Goal: Task Accomplishment & Management: Manage account settings

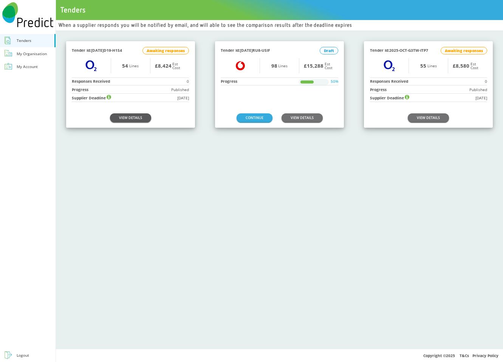
click at [132, 116] on link "VIEW DETAILS" at bounding box center [130, 117] width 41 height 9
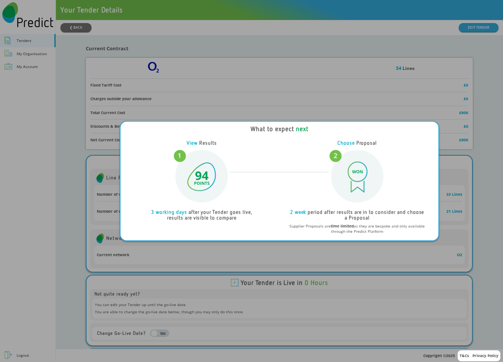
click at [304, 46] on div "What to expect next View Results 3 working days after your Tender goes live, re…" at bounding box center [251, 181] width 503 height 362
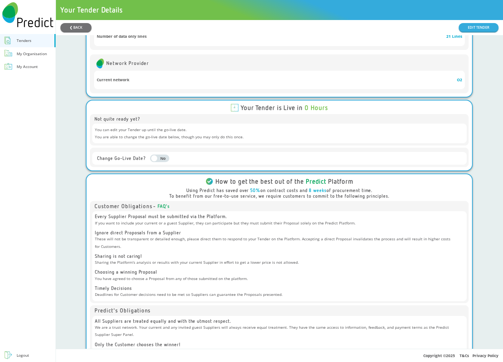
scroll to position [189, 0]
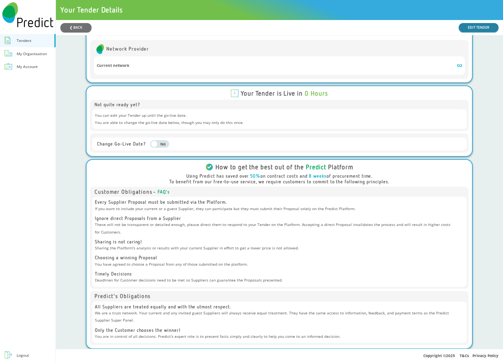
click at [475, 30] on link "EDIT TENDER" at bounding box center [479, 27] width 40 height 9
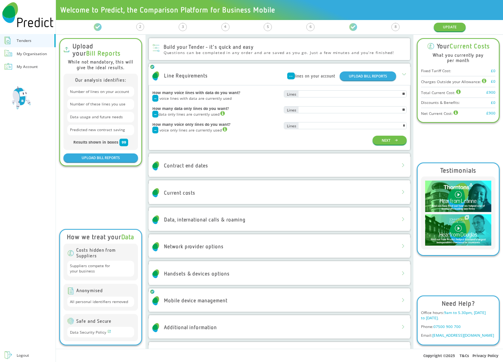
scroll to position [29, 0]
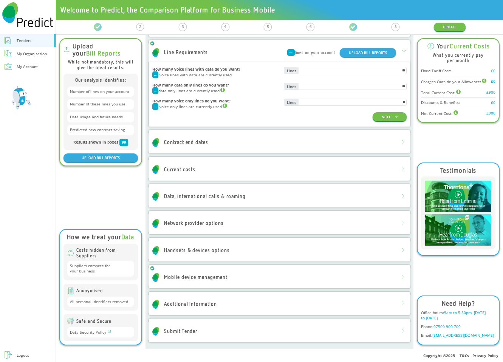
click at [21, 355] on div "Logout" at bounding box center [23, 355] width 12 height 7
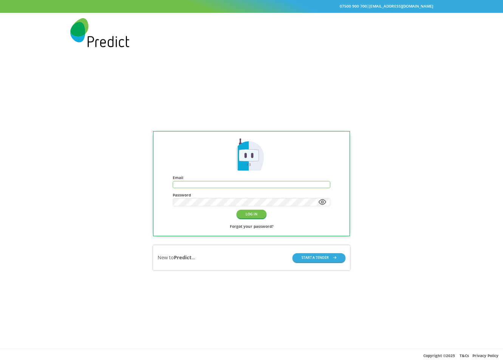
click at [230, 185] on input "text" at bounding box center [251, 184] width 157 height 6
click at [254, 182] on input "text" at bounding box center [251, 184] width 157 height 6
type input "**********"
click at [260, 215] on button "LOG IN" at bounding box center [252, 214] width 30 height 9
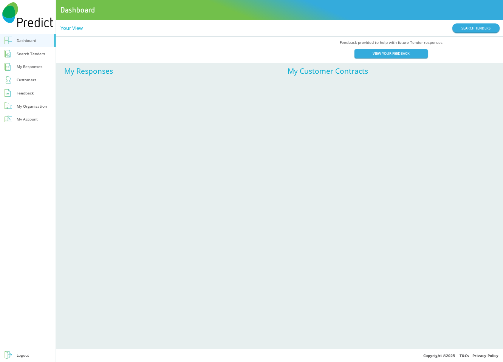
click at [36, 54] on div "Search Tenders" at bounding box center [31, 53] width 28 height 7
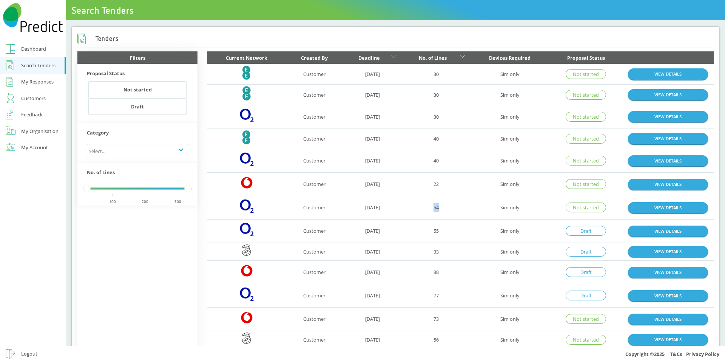
drag, startPoint x: 428, startPoint y: 209, endPoint x: 444, endPoint y: 209, distance: 16.2
click at [444, 209] on td "54" at bounding box center [436, 207] width 69 height 23
click at [663, 207] on link "VIEW DETAILS" at bounding box center [668, 207] width 80 height 11
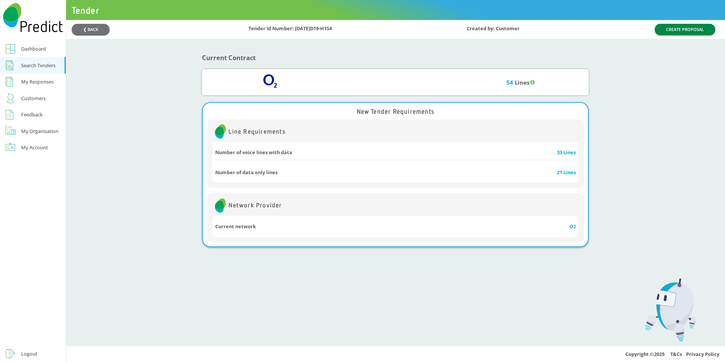
click at [666, 25] on button "CREATE PROPOSAL" at bounding box center [685, 29] width 60 height 11
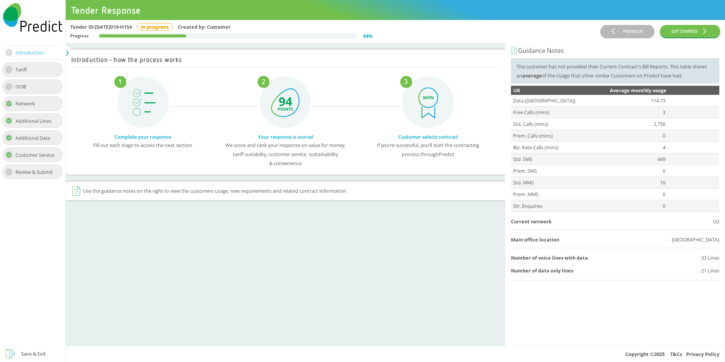
click at [39, 66] on div "Tariff" at bounding box center [32, 69] width 60 height 15
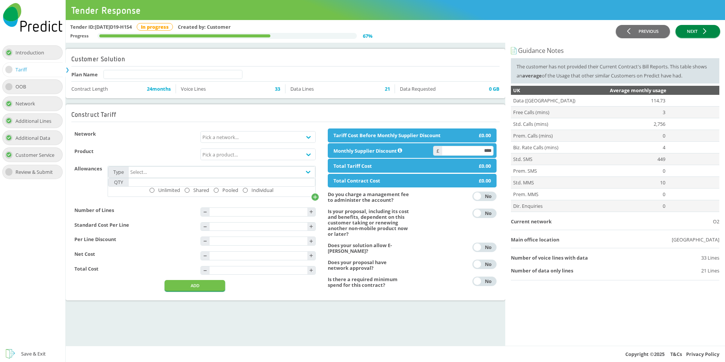
click at [690, 34] on button "NEXT" at bounding box center [698, 31] width 45 height 12
click at [179, 74] on input "text" at bounding box center [173, 74] width 139 height 8
type input "******"
click at [702, 31] on button "NEXT" at bounding box center [698, 31] width 45 height 12
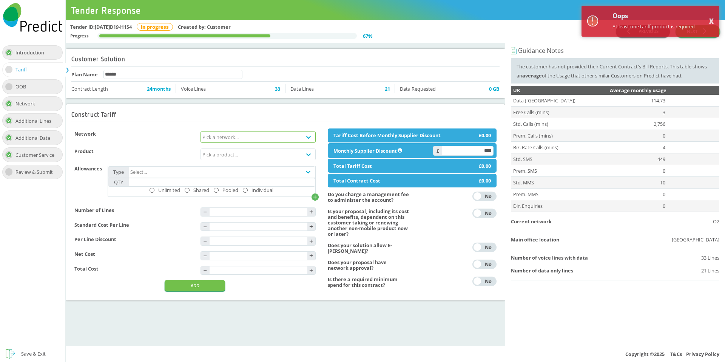
click at [260, 138] on div "Pick a network..." at bounding box center [251, 137] width 101 height 11
click at [256, 156] on div "EE Corporate" at bounding box center [258, 153] width 114 height 12
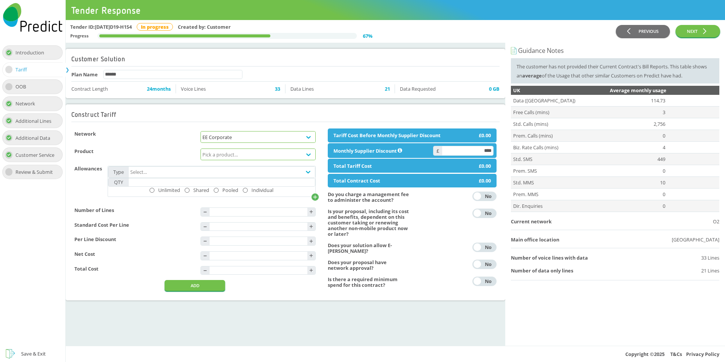
click at [236, 159] on div "Pick a product..." at bounding box center [251, 154] width 101 height 11
click at [232, 181] on div "Shared Data" at bounding box center [258, 182] width 114 height 12
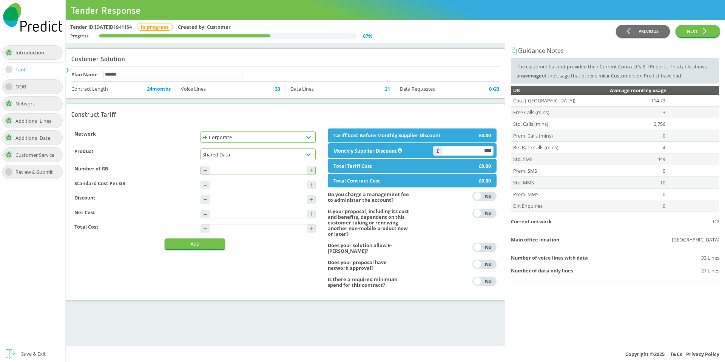
click at [289, 171] on input "text" at bounding box center [259, 170] width 98 height 8
type input "***"
type input "****"
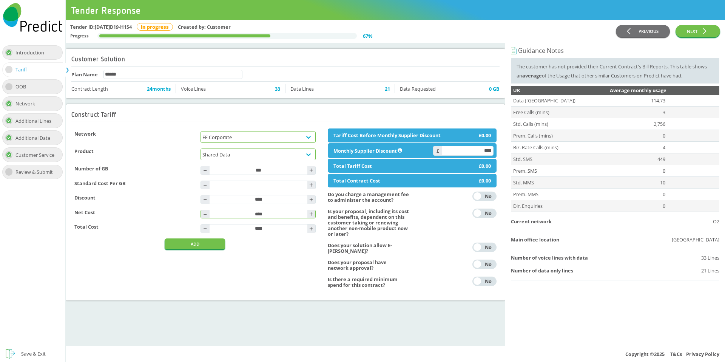
type input "*"
click at [220, 249] on button "ADD" at bounding box center [195, 243] width 60 height 11
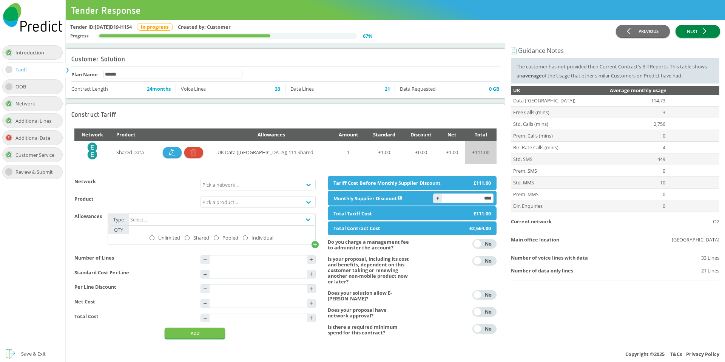
click at [695, 36] on button "NEXT" at bounding box center [698, 31] width 45 height 12
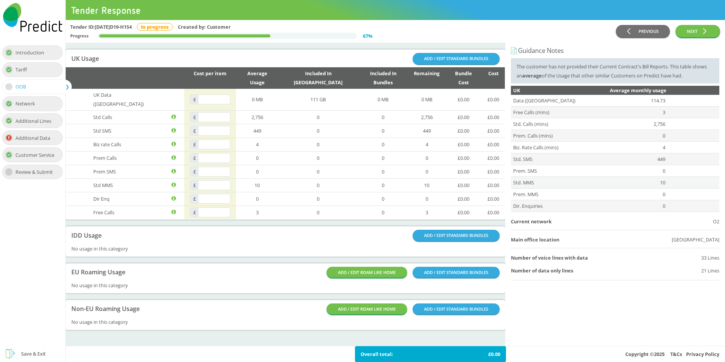
click at [33, 353] on div "Save & Exit" at bounding box center [33, 353] width 25 height 9
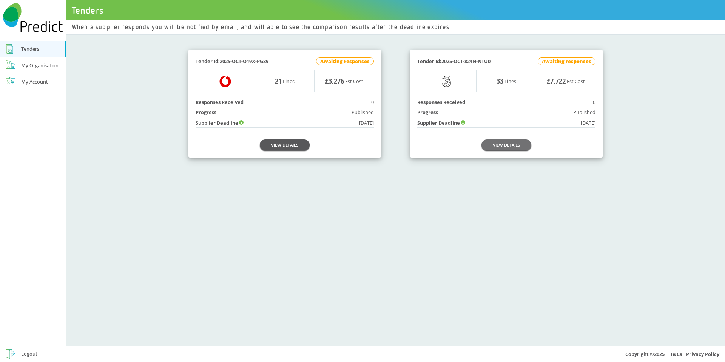
click at [289, 145] on link "VIEW DETAILS" at bounding box center [285, 144] width 50 height 11
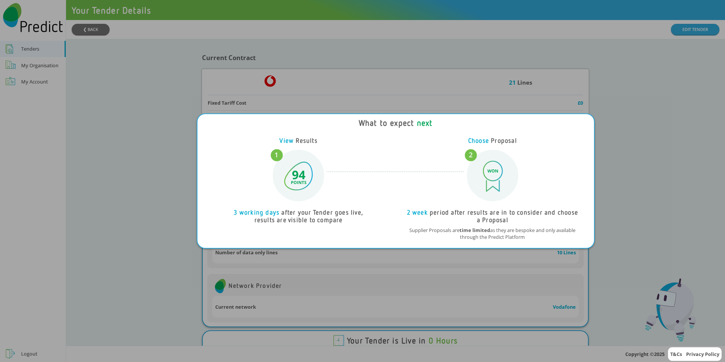
click at [58, 288] on div "What to expect next View Results 3 working days after your Tender goes live, re…" at bounding box center [362, 181] width 725 height 362
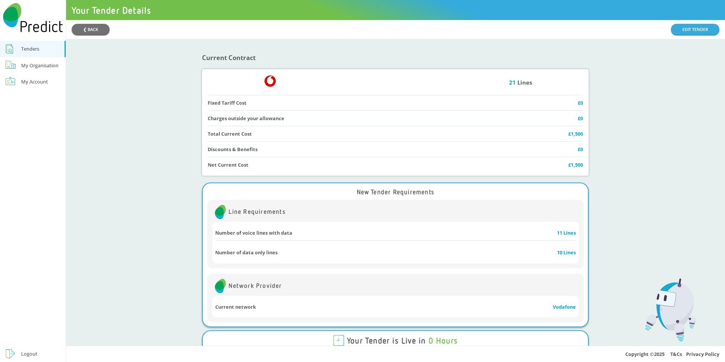
click at [31, 351] on div "Logout" at bounding box center [29, 353] width 16 height 9
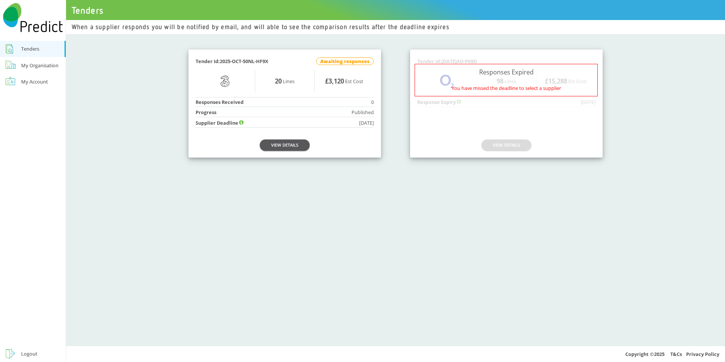
click at [283, 142] on link "VIEW DETAILS" at bounding box center [285, 144] width 50 height 11
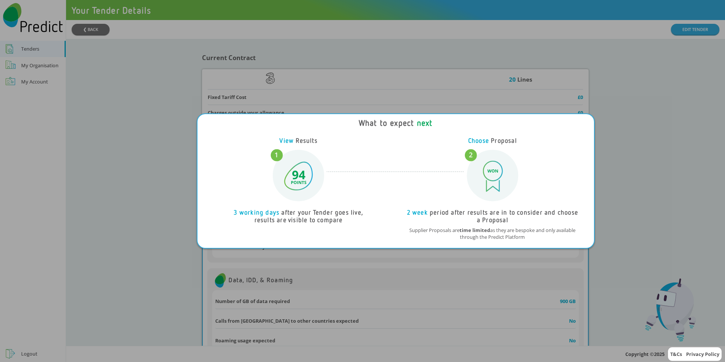
click at [312, 39] on div "What to expect next View Results 3 working days after your Tender goes live, re…" at bounding box center [362, 181] width 725 height 362
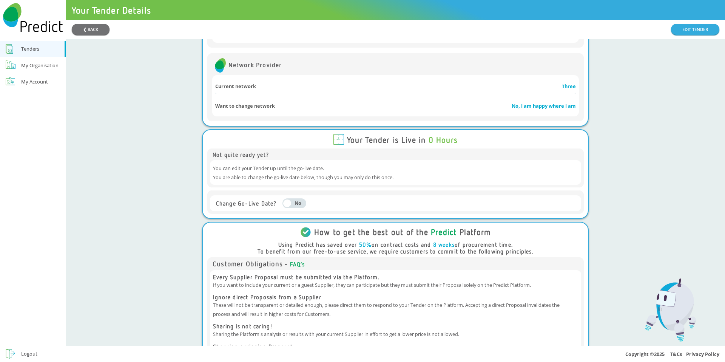
scroll to position [310, 0]
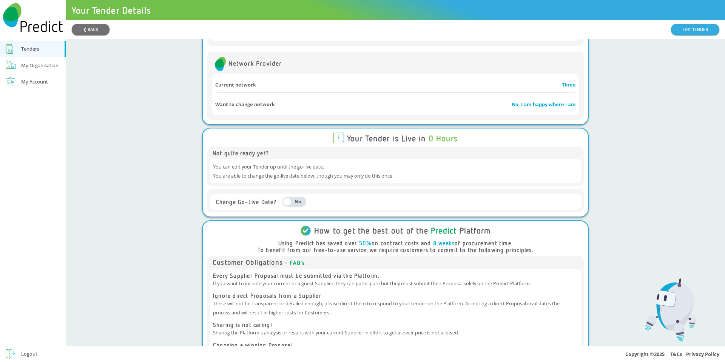
click at [29, 77] on div "My Account" at bounding box center [34, 81] width 27 height 9
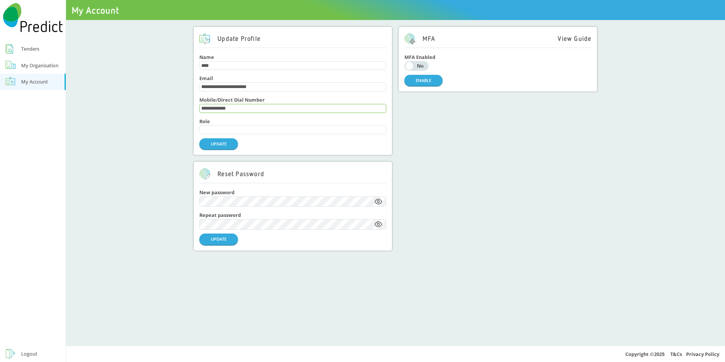
click at [251, 110] on input "**********" at bounding box center [293, 108] width 186 height 8
type input "**********"
click at [226, 149] on button "UPDATE" at bounding box center [219, 143] width 39 height 11
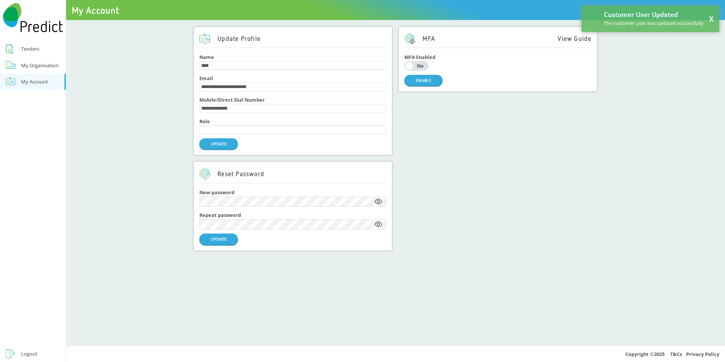
click at [49, 66] on div "My Organisation" at bounding box center [39, 65] width 37 height 9
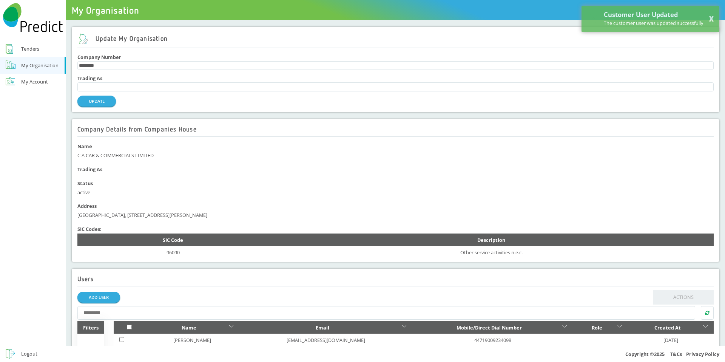
click at [40, 82] on div "My Account" at bounding box center [34, 81] width 27 height 9
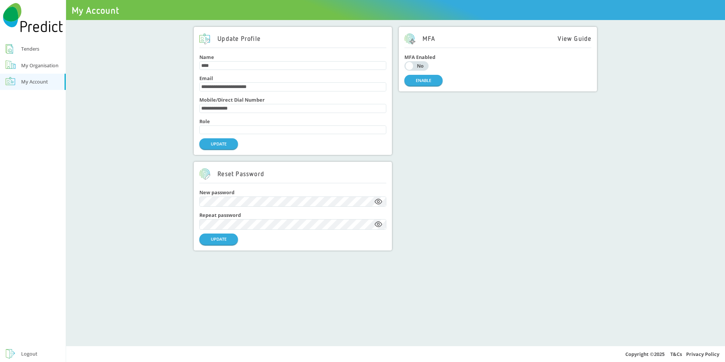
click at [38, 48] on div "Tenders" at bounding box center [30, 48] width 18 height 9
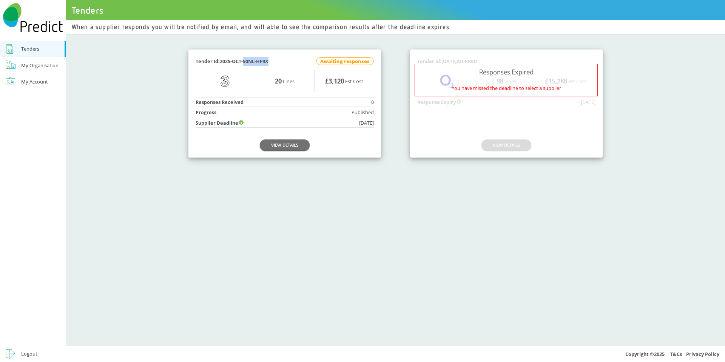
drag, startPoint x: 283, startPoint y: 61, endPoint x: 246, endPoint y: 61, distance: 37.4
click at [246, 61] on div "Tender Id: 2025-OCT-50NL-HF9X Awaiting responses" at bounding box center [285, 61] width 178 height 9
click at [33, 356] on div "Logout" at bounding box center [29, 353] width 16 height 9
